Goal: Information Seeking & Learning: Learn about a topic

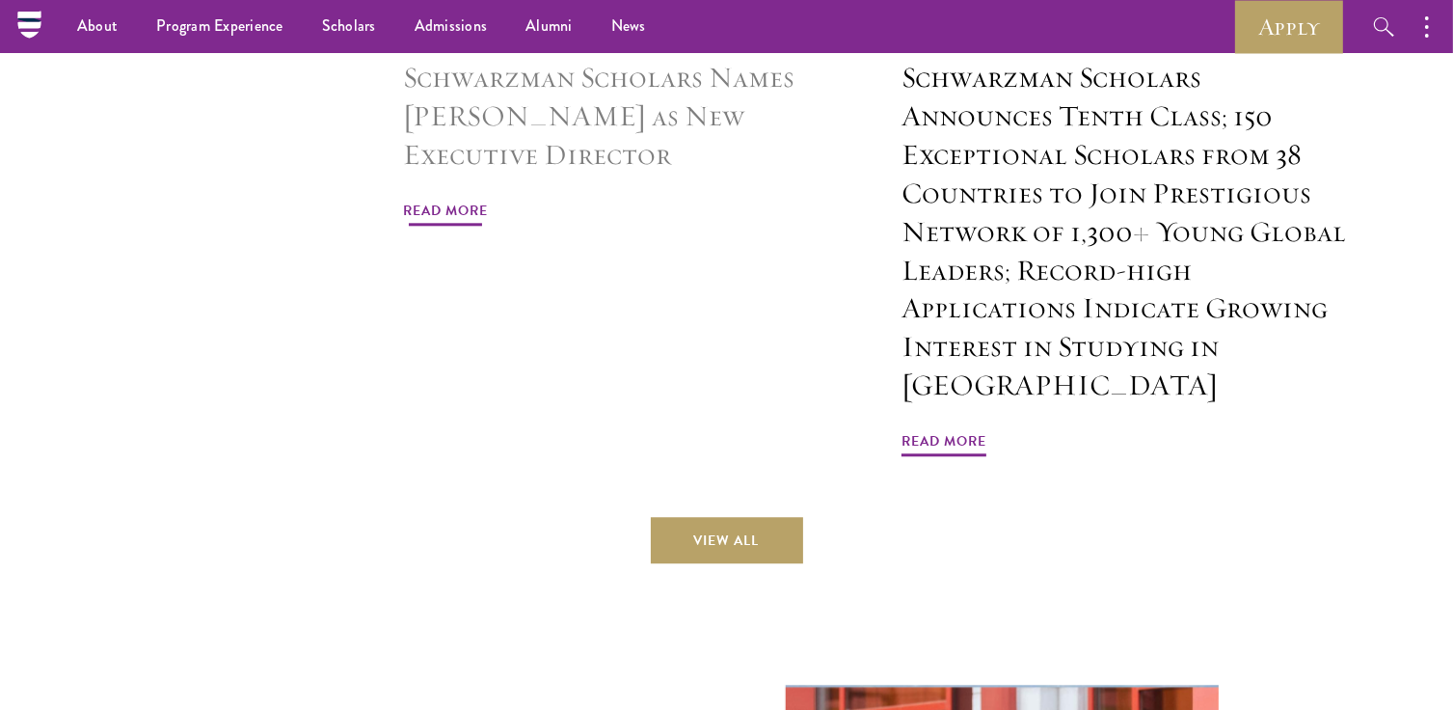
scroll to position [4429, 0]
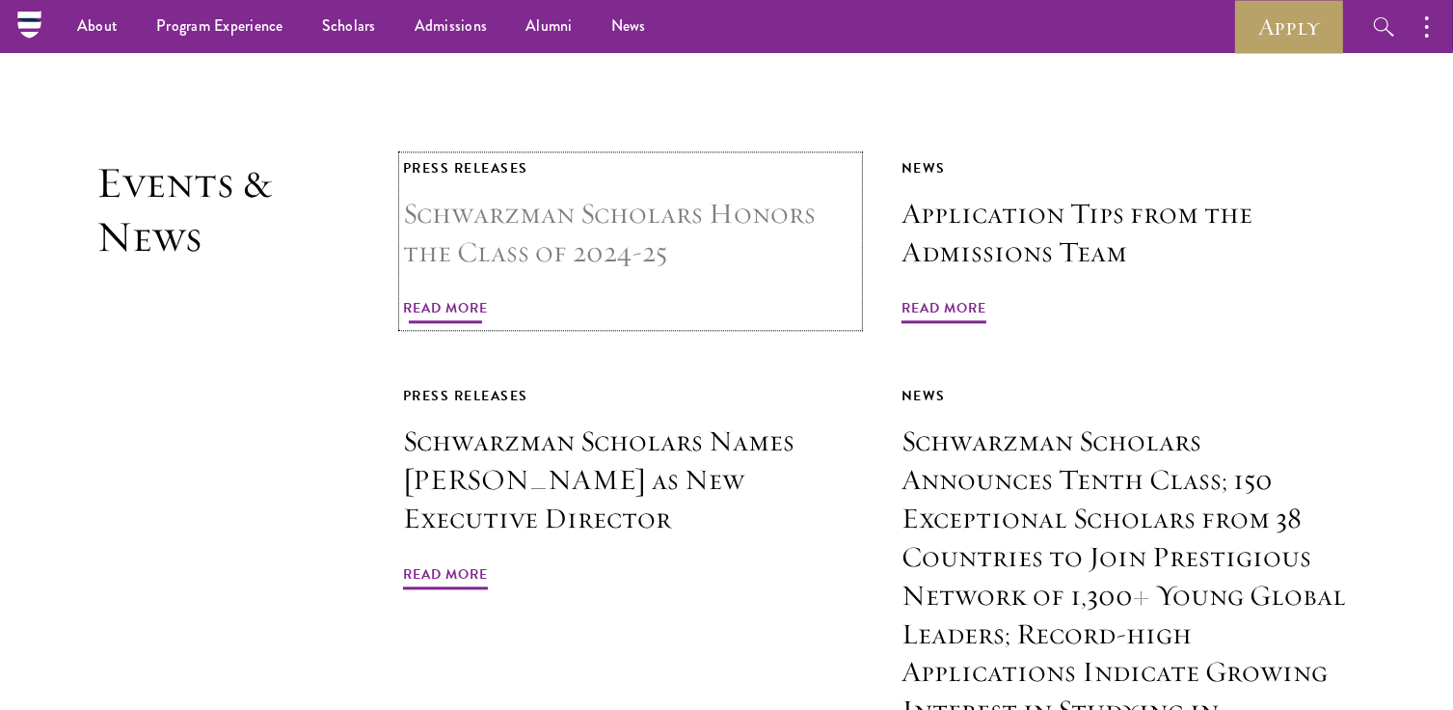
drag, startPoint x: 481, startPoint y: 263, endPoint x: 471, endPoint y: 268, distance: 11.7
click at [471, 296] on span "Read More" at bounding box center [445, 311] width 85 height 30
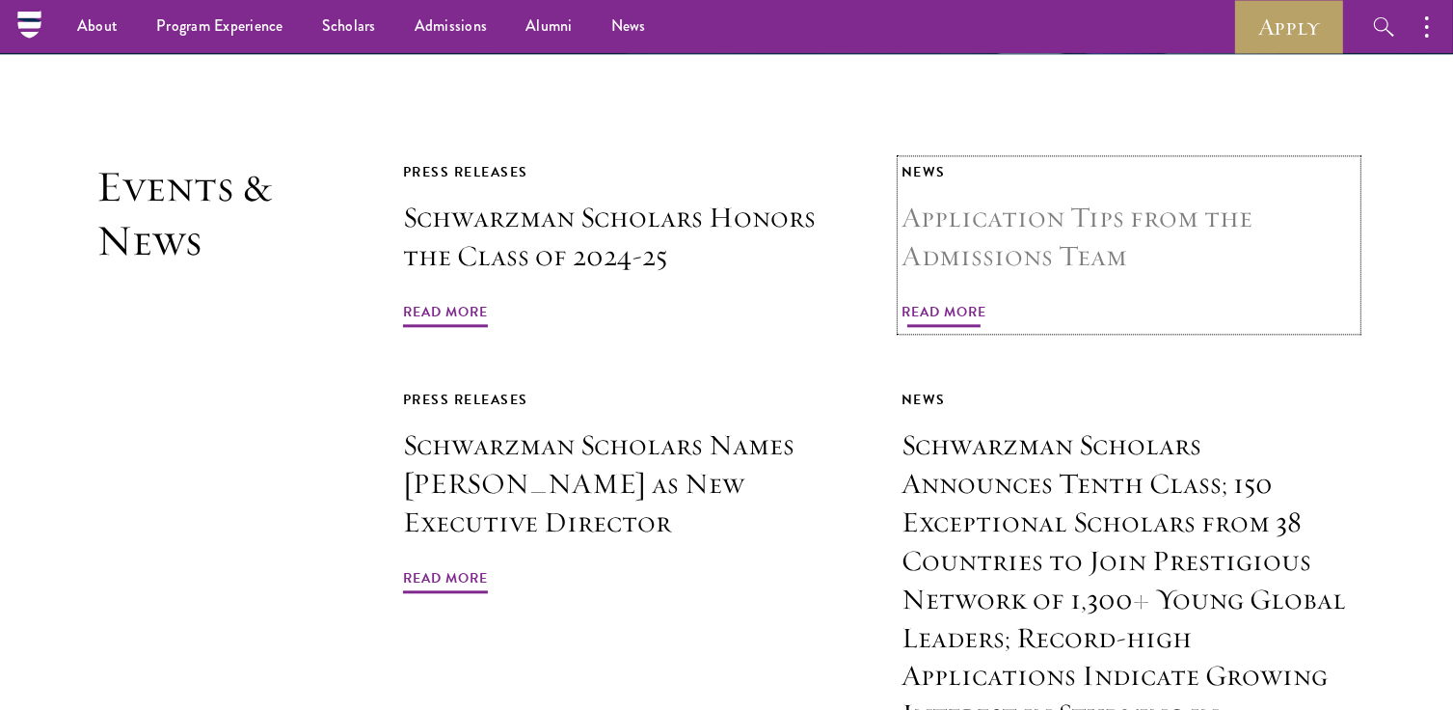
click at [981, 300] on span "Read More" at bounding box center [944, 315] width 85 height 30
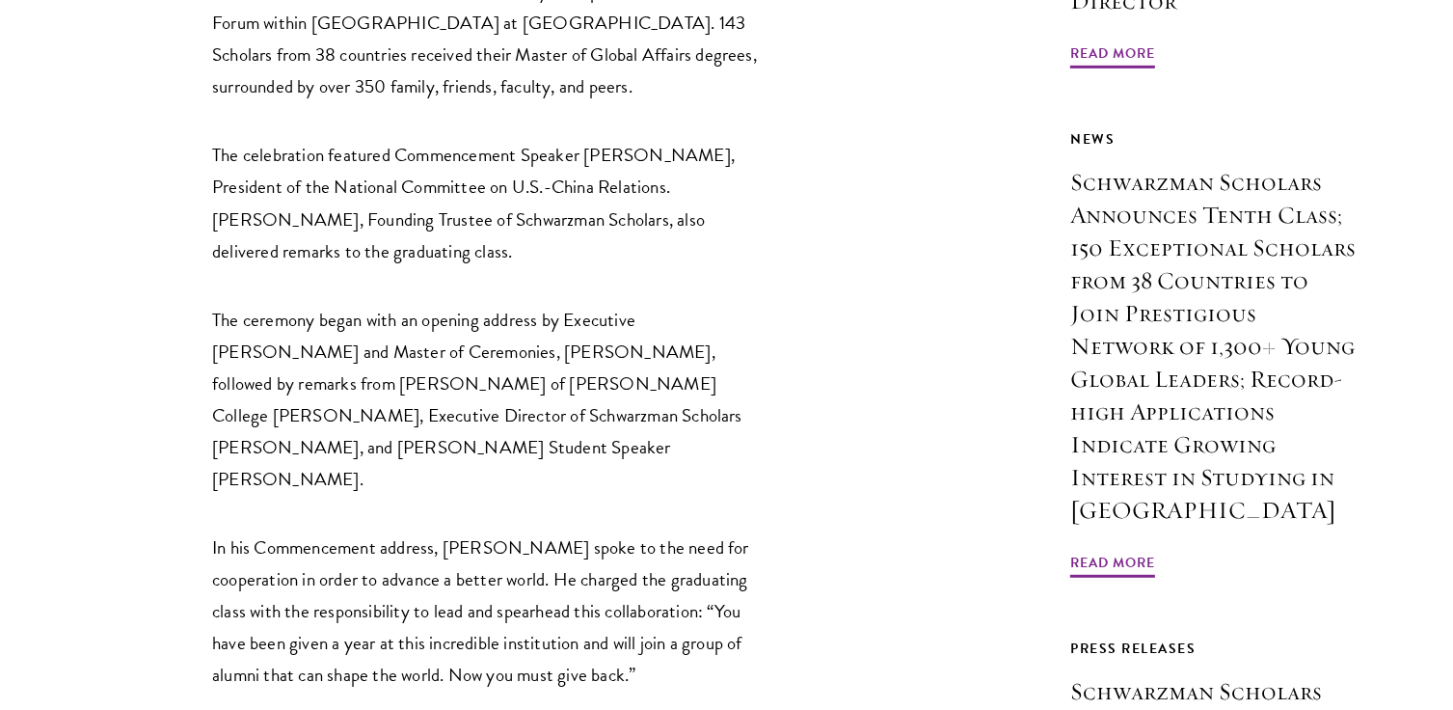
scroll to position [964, 0]
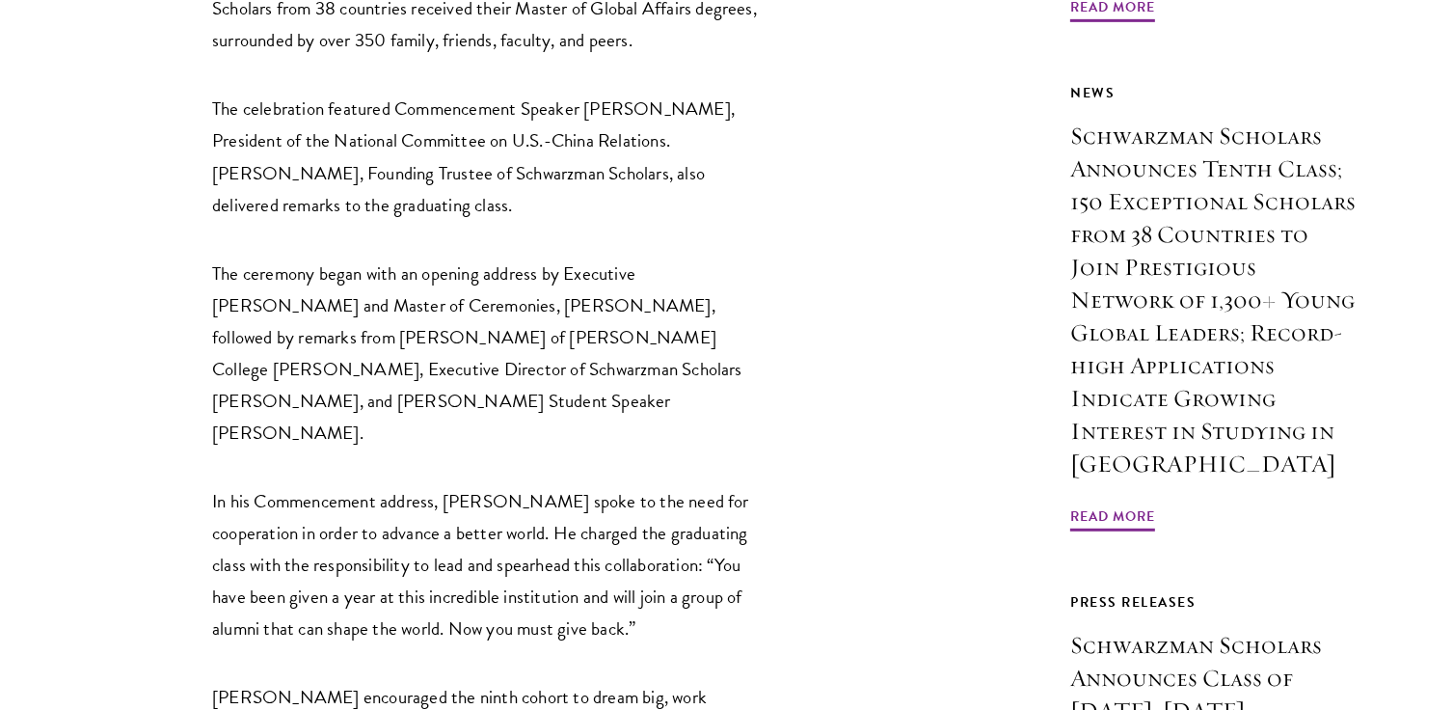
click at [519, 485] on p "In his Commencement address, Orlins spoke to the need for cooperation in order …" at bounding box center [487, 564] width 550 height 159
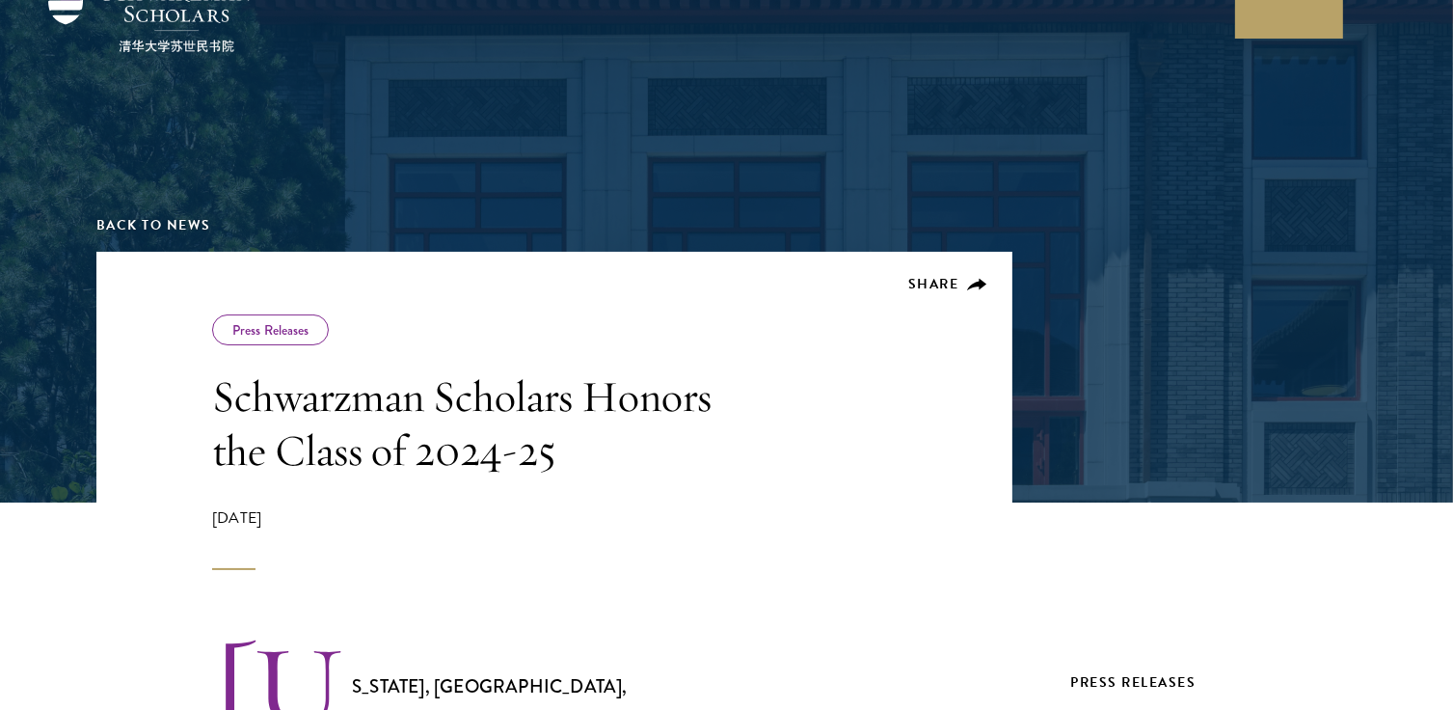
scroll to position [289, 0]
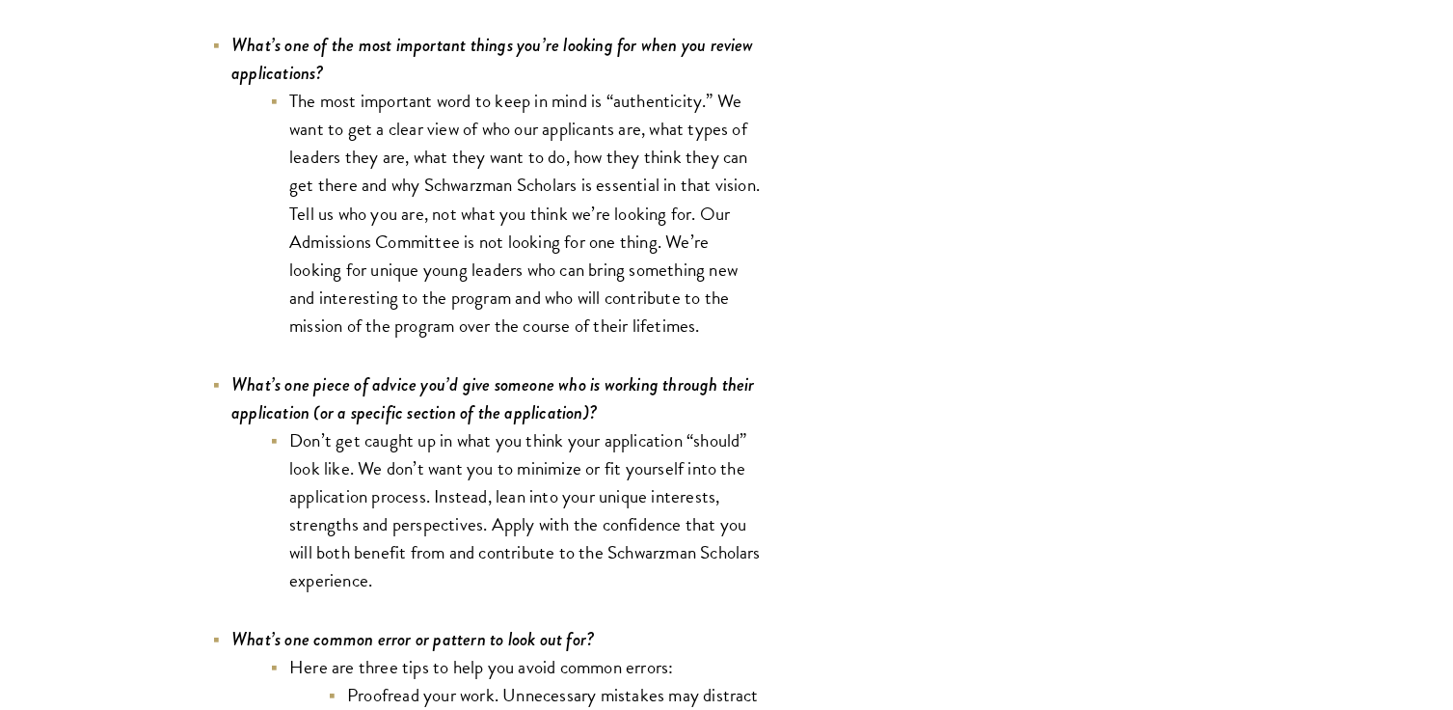
scroll to position [5786, 0]
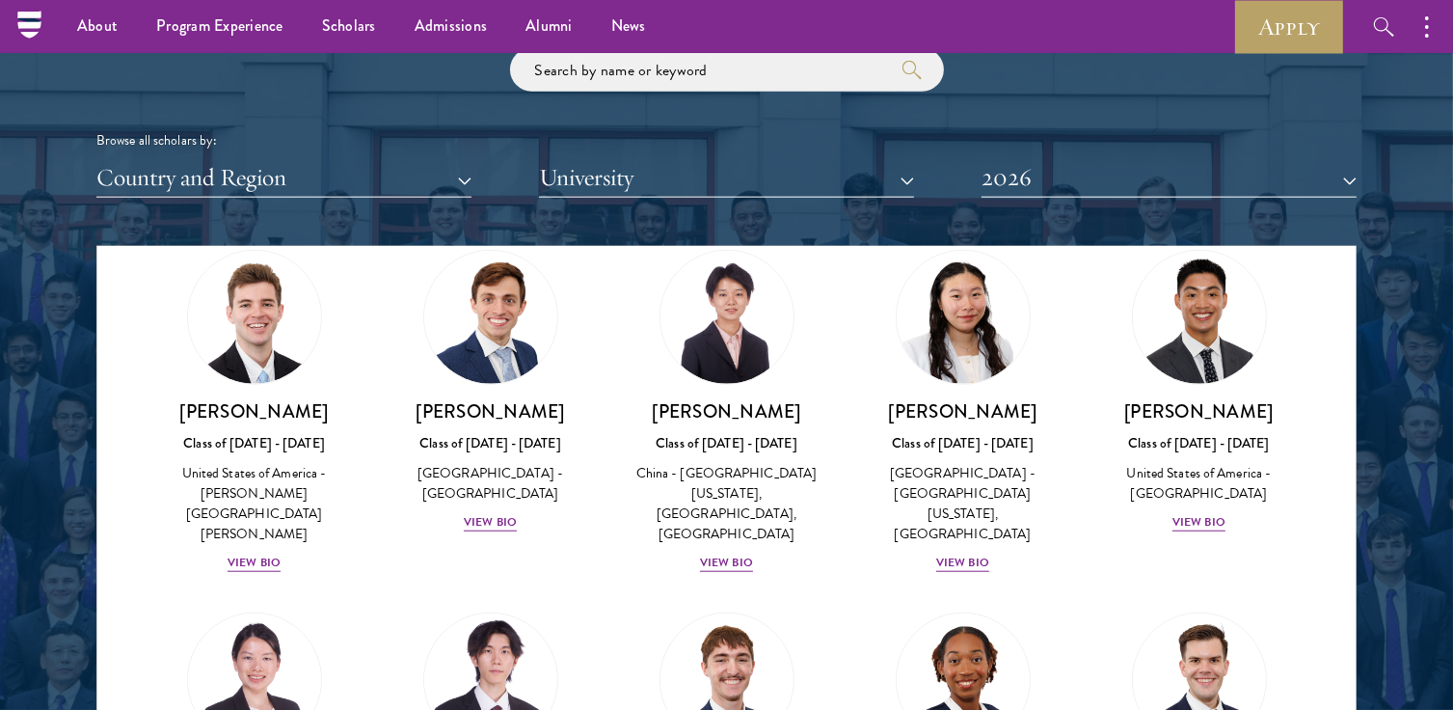
scroll to position [8619, 0]
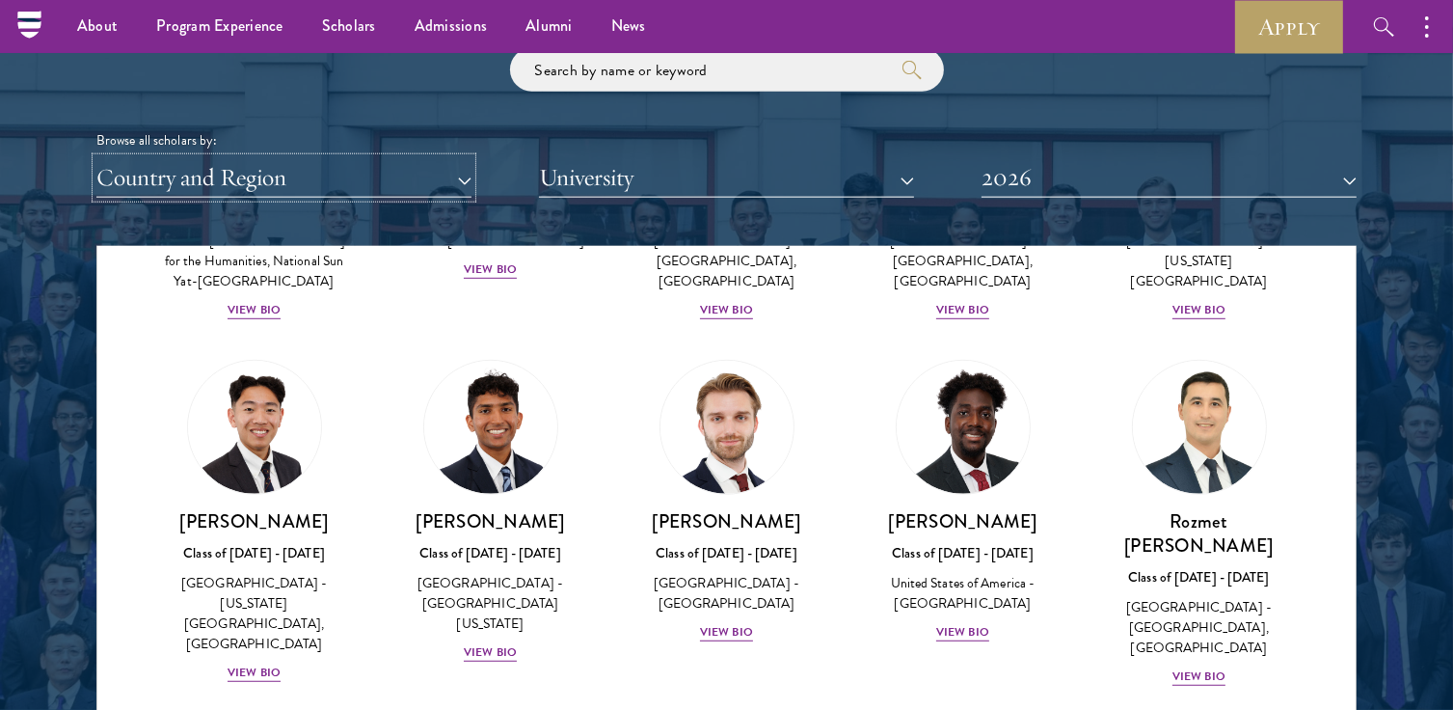
click at [425, 171] on button "Country and Region" at bounding box center [283, 178] width 375 height 40
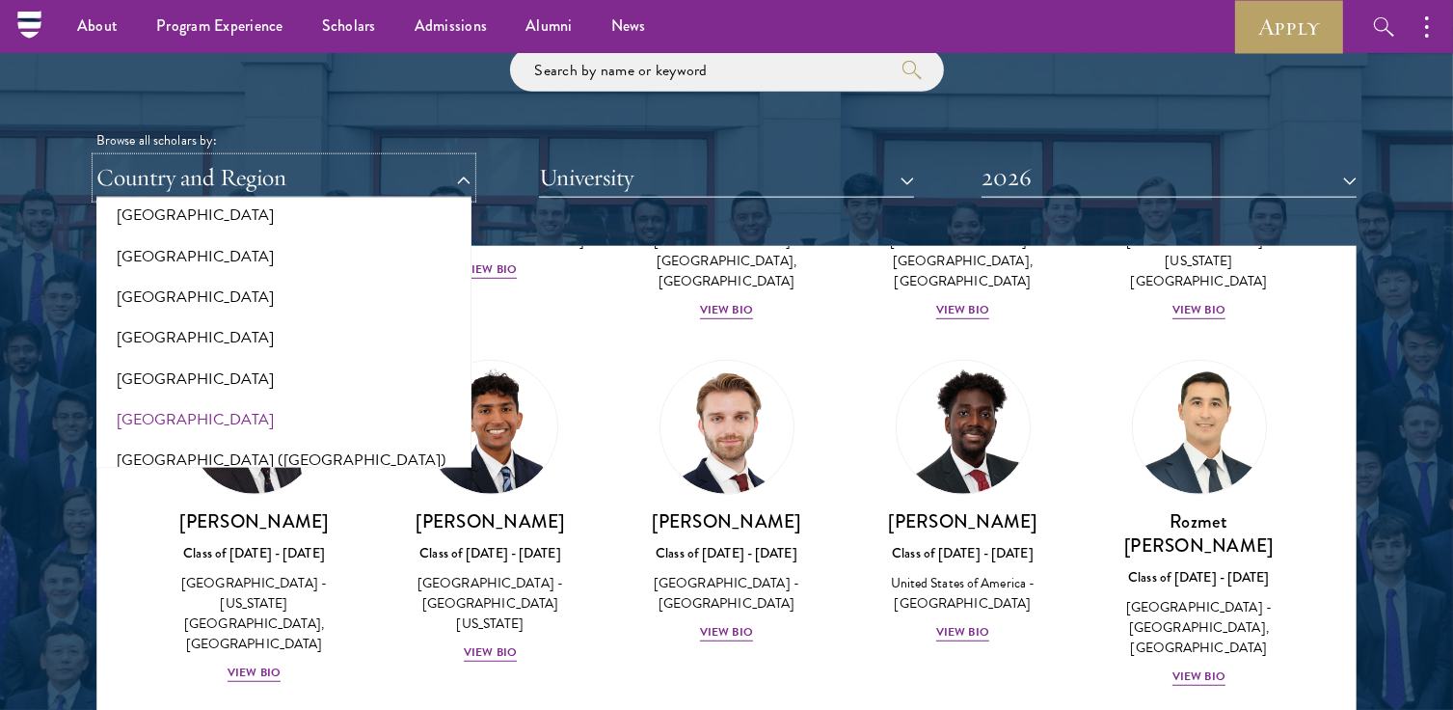
scroll to position [2122, 0]
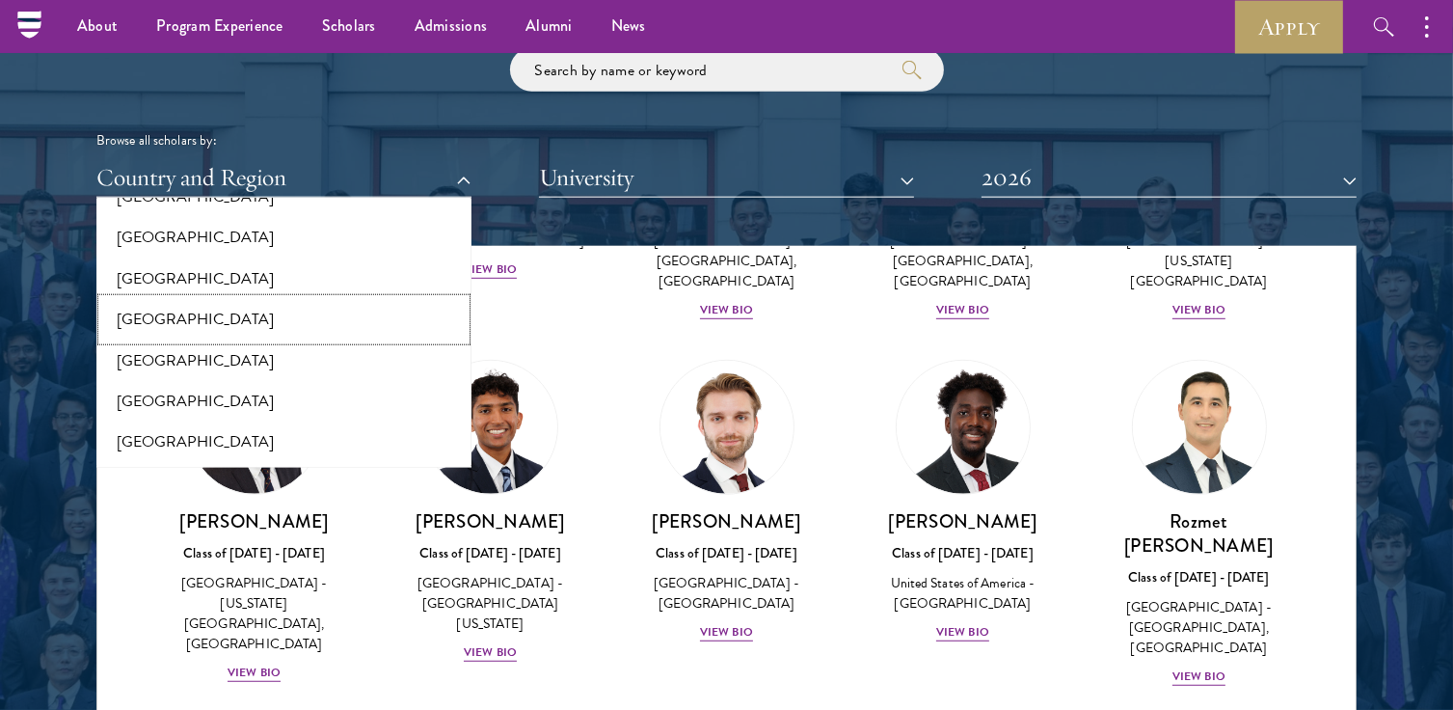
click at [168, 312] on button "[GEOGRAPHIC_DATA]" at bounding box center [284, 319] width 364 height 41
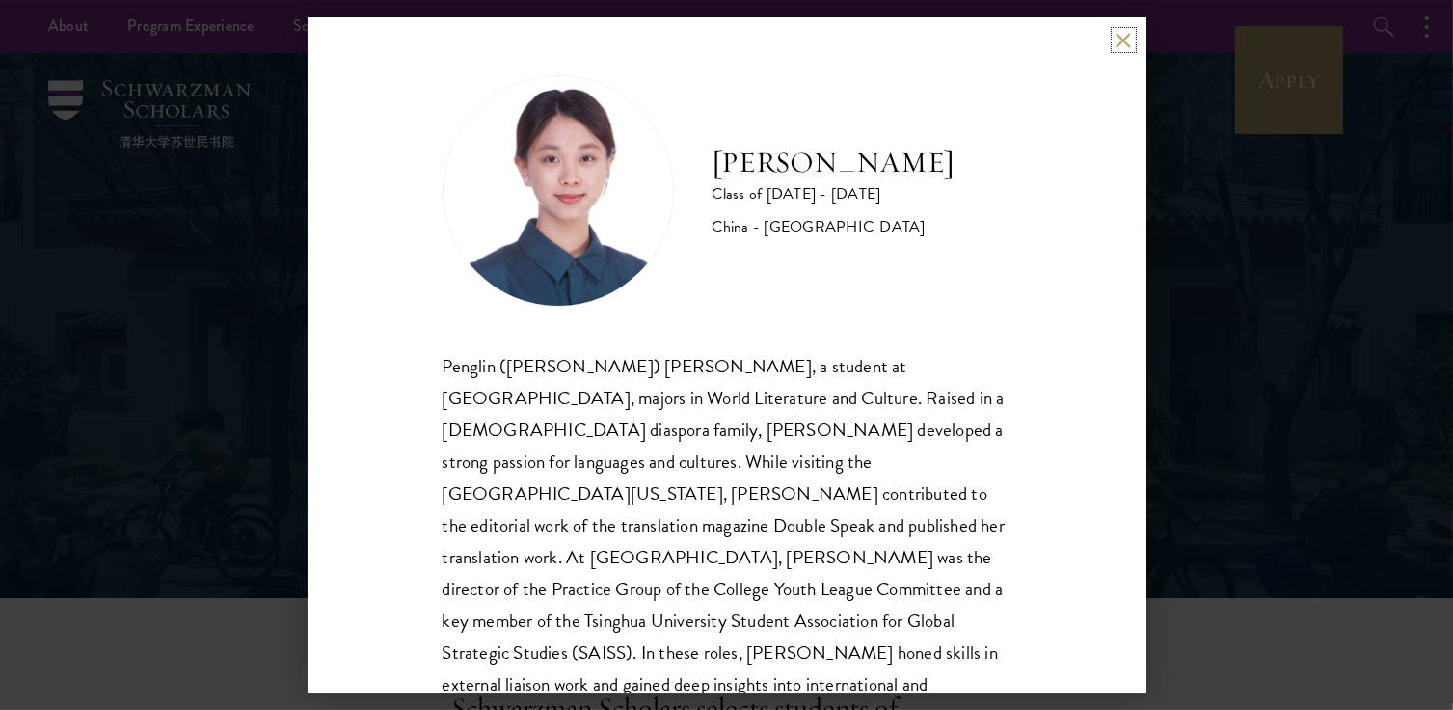
click at [1122, 34] on button at bounding box center [1124, 40] width 16 height 16
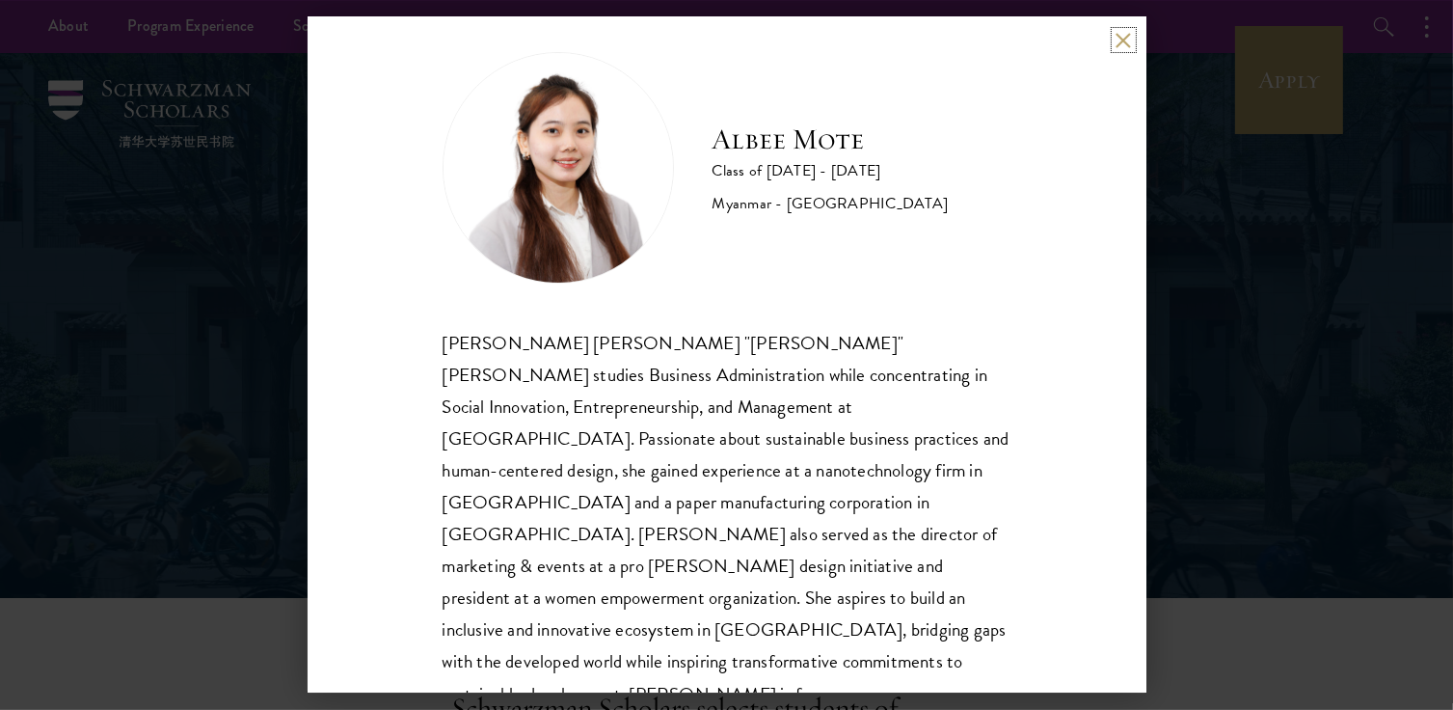
scroll to position [34, 0]
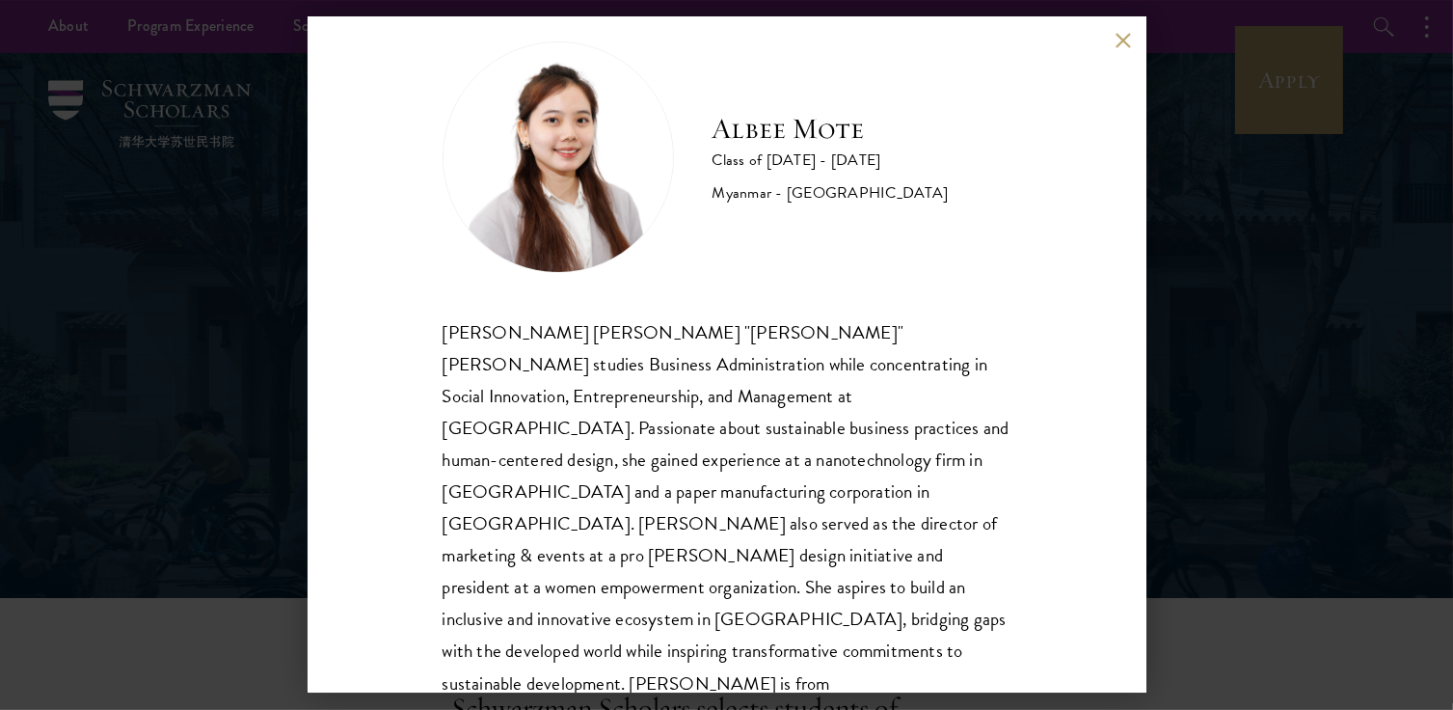
click at [1132, 30] on div "[PERSON_NAME] [PERSON_NAME] Class of [DATE] - [DATE] [GEOGRAPHIC_DATA] - [GEOGR…" at bounding box center [727, 354] width 839 height 675
click at [1129, 43] on button at bounding box center [1124, 40] width 16 height 16
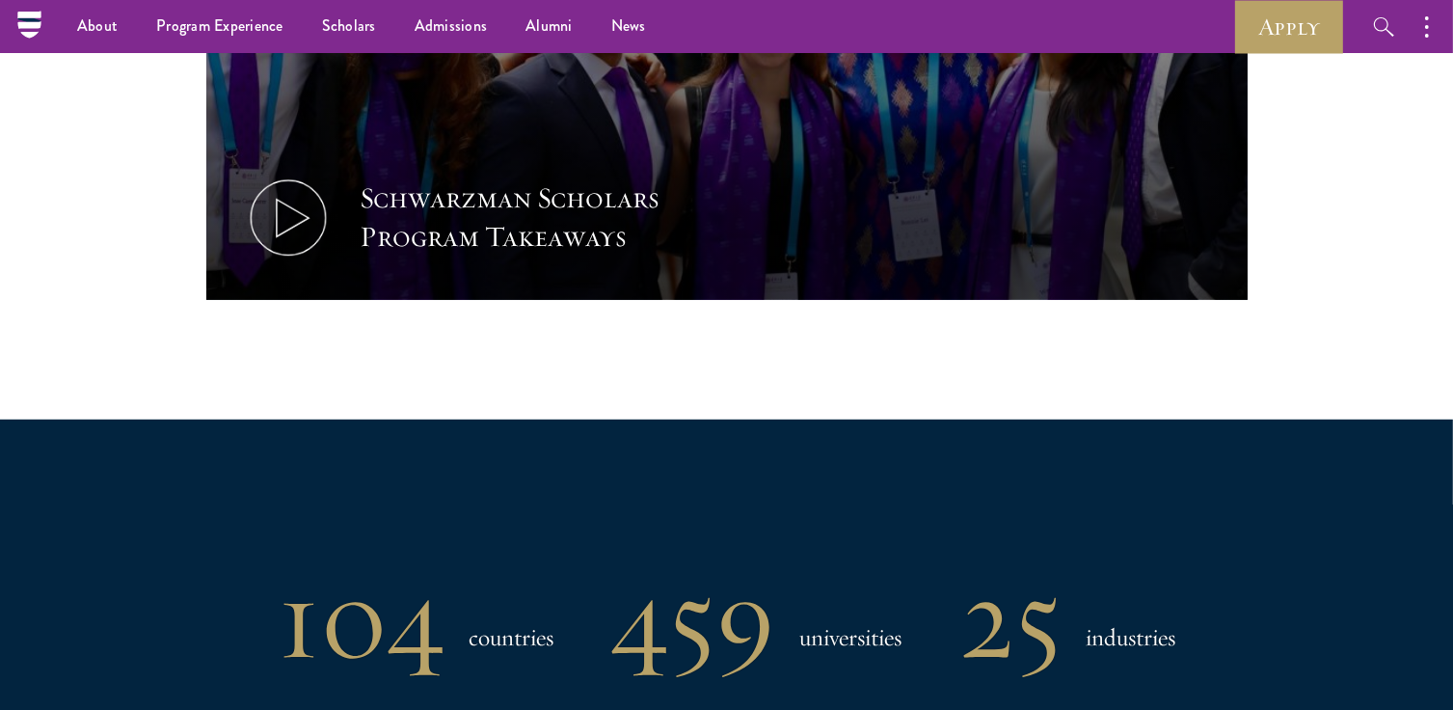
scroll to position [1061, 0]
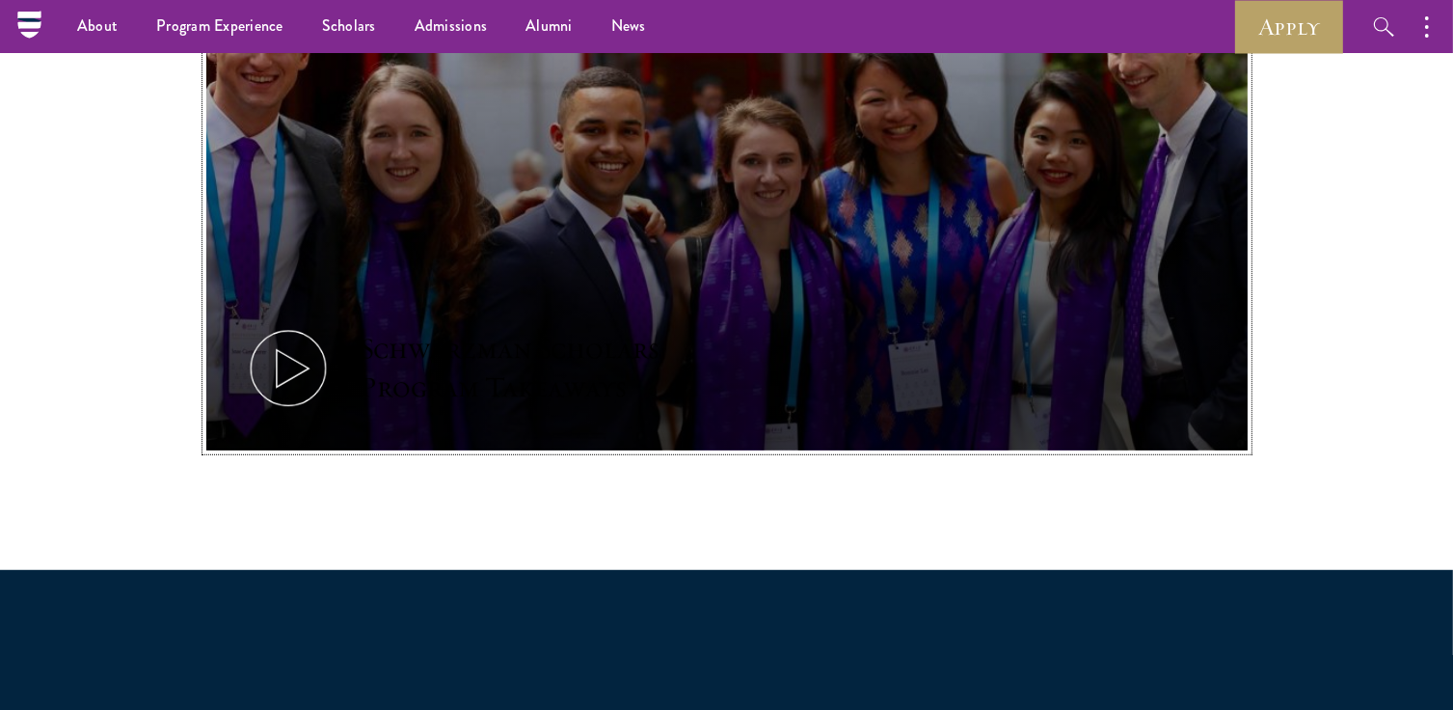
click at [260, 348] on icon at bounding box center [288, 368] width 87 height 87
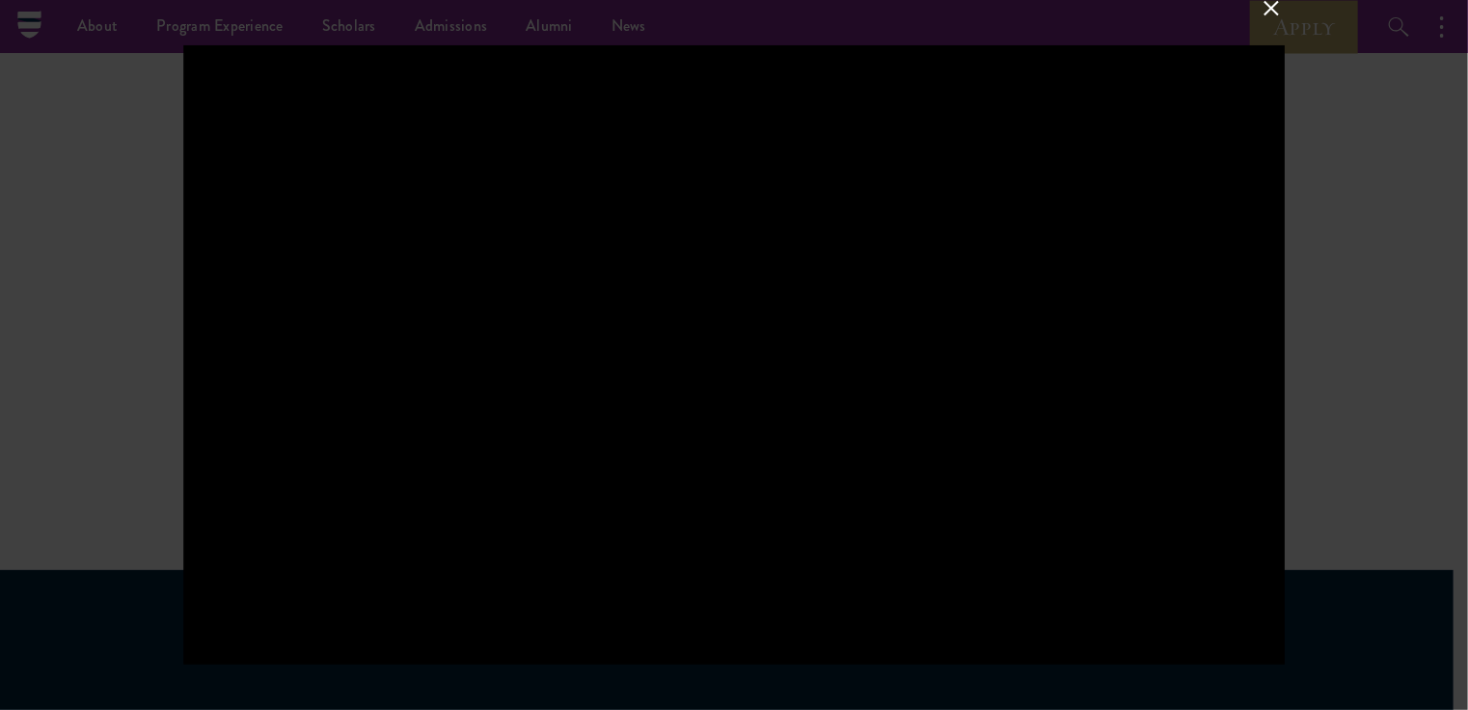
drag, startPoint x: 1340, startPoint y: 383, endPoint x: 1340, endPoint y: 396, distance: 13.5
click at [1340, 383] on div at bounding box center [734, 355] width 1468 height 710
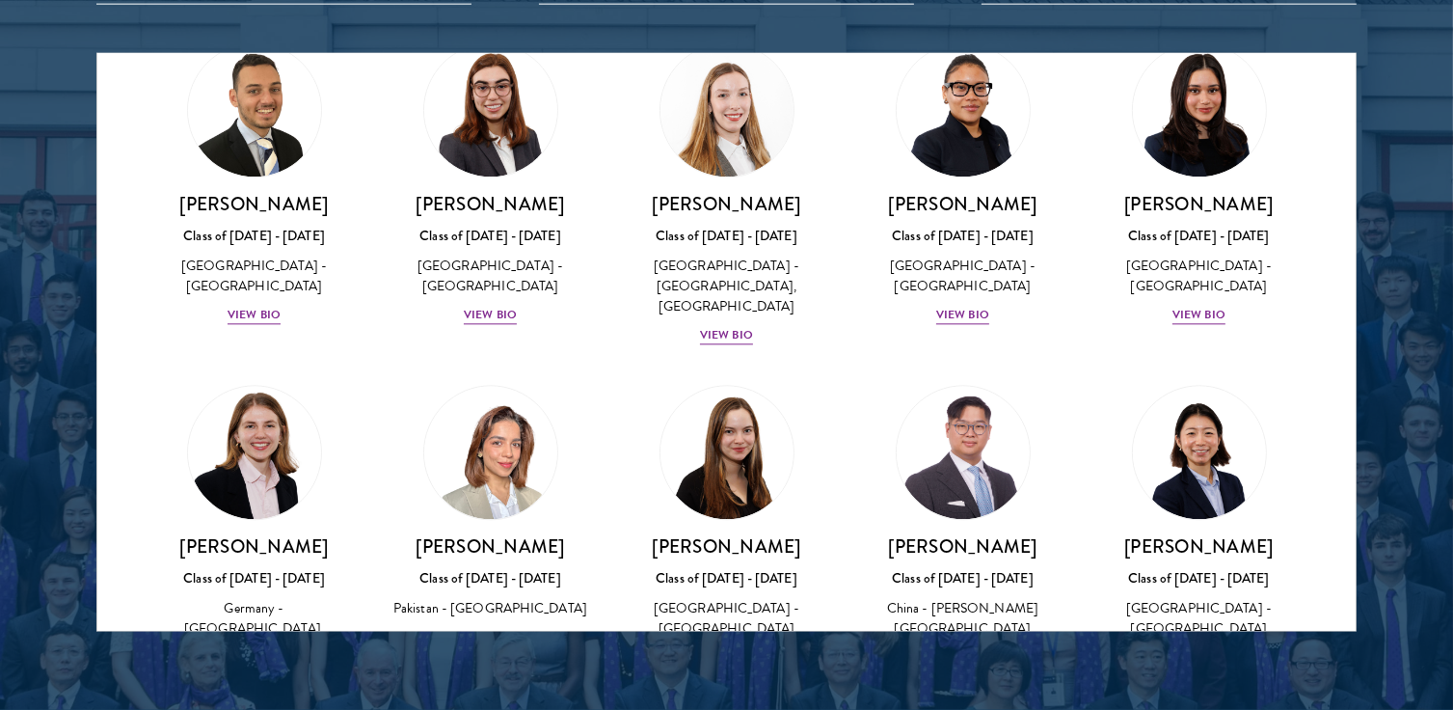
scroll to position [4918, 0]
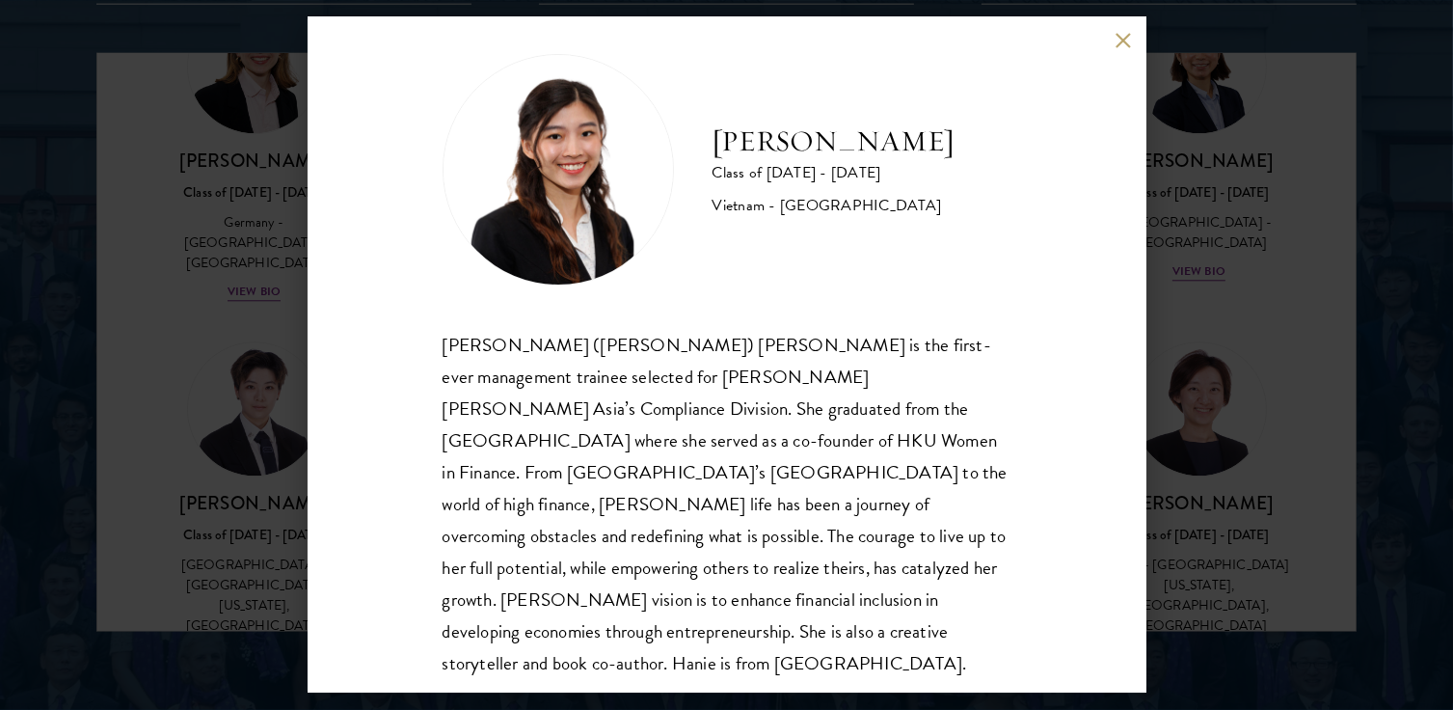
scroll to position [34, 0]
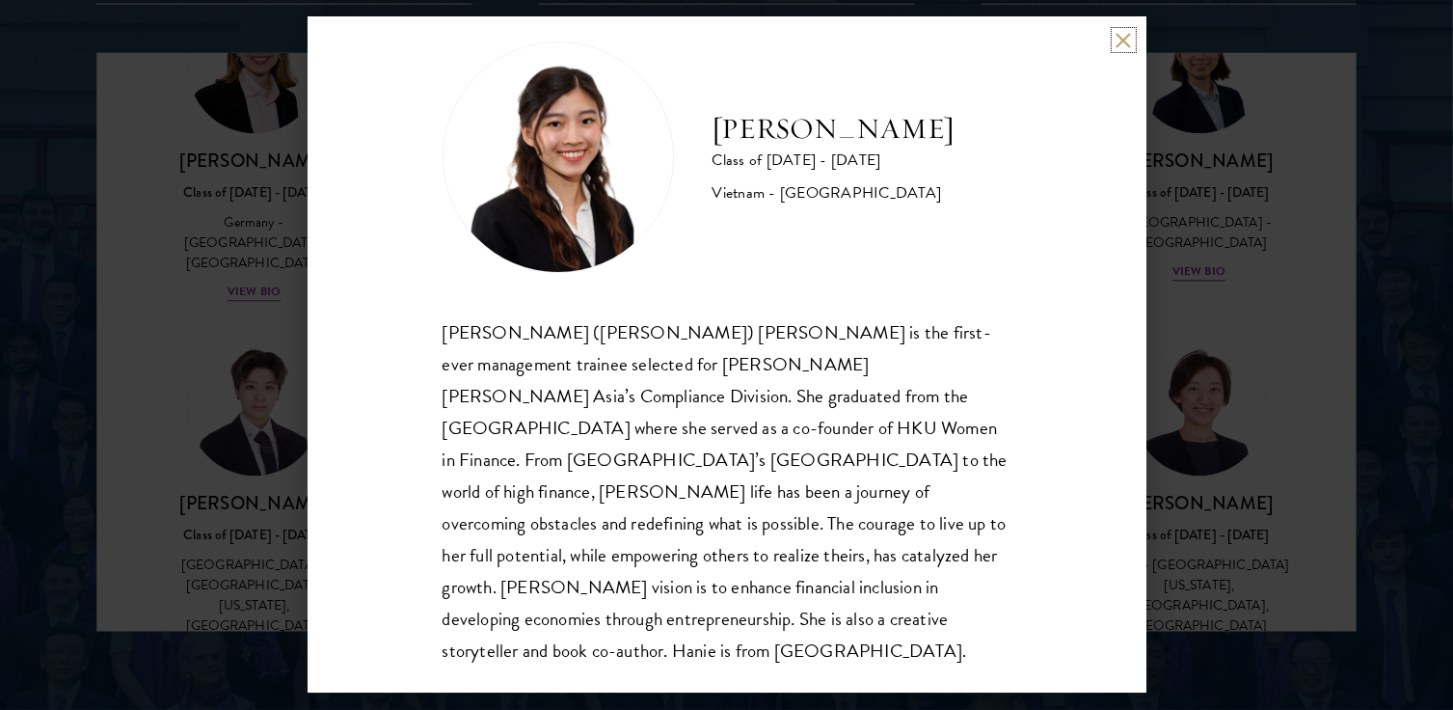
click at [1121, 44] on button at bounding box center [1124, 40] width 16 height 16
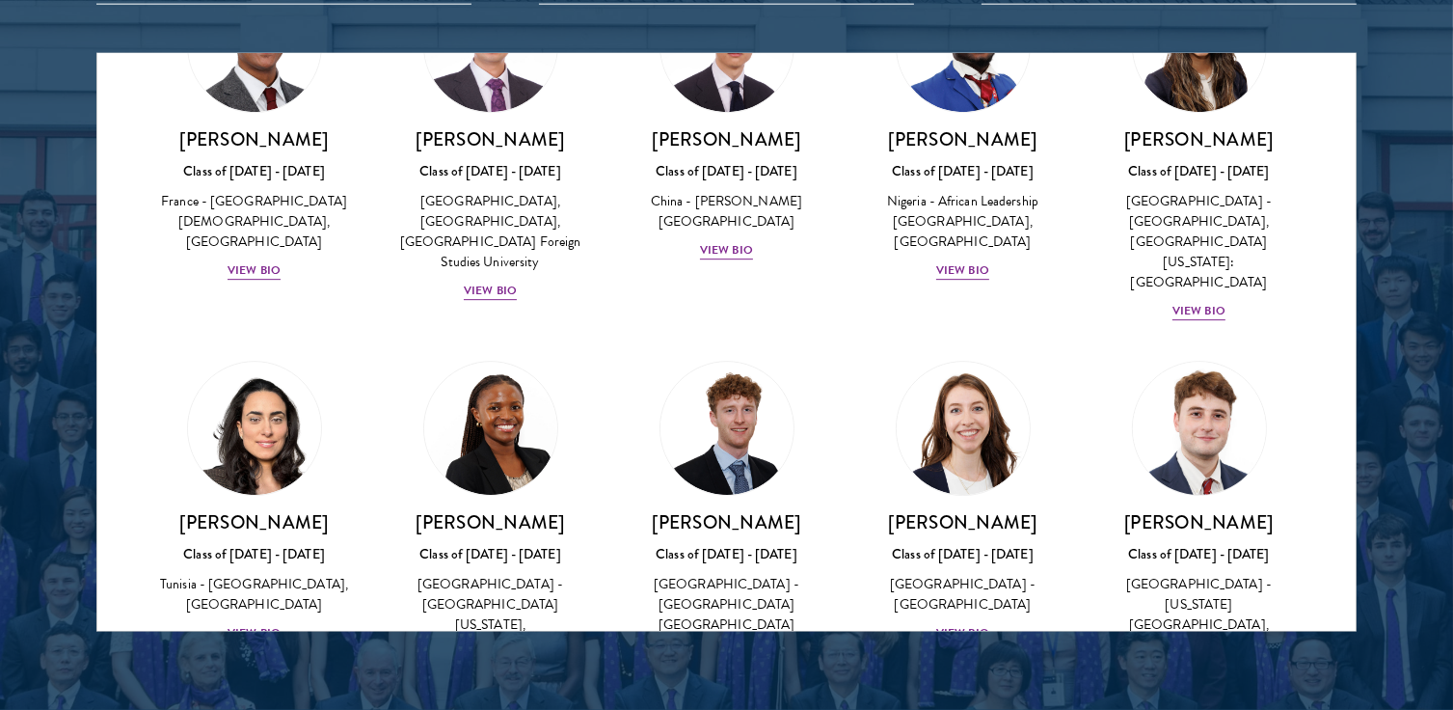
scroll to position [6076, 0]
